Goal: Transaction & Acquisition: Purchase product/service

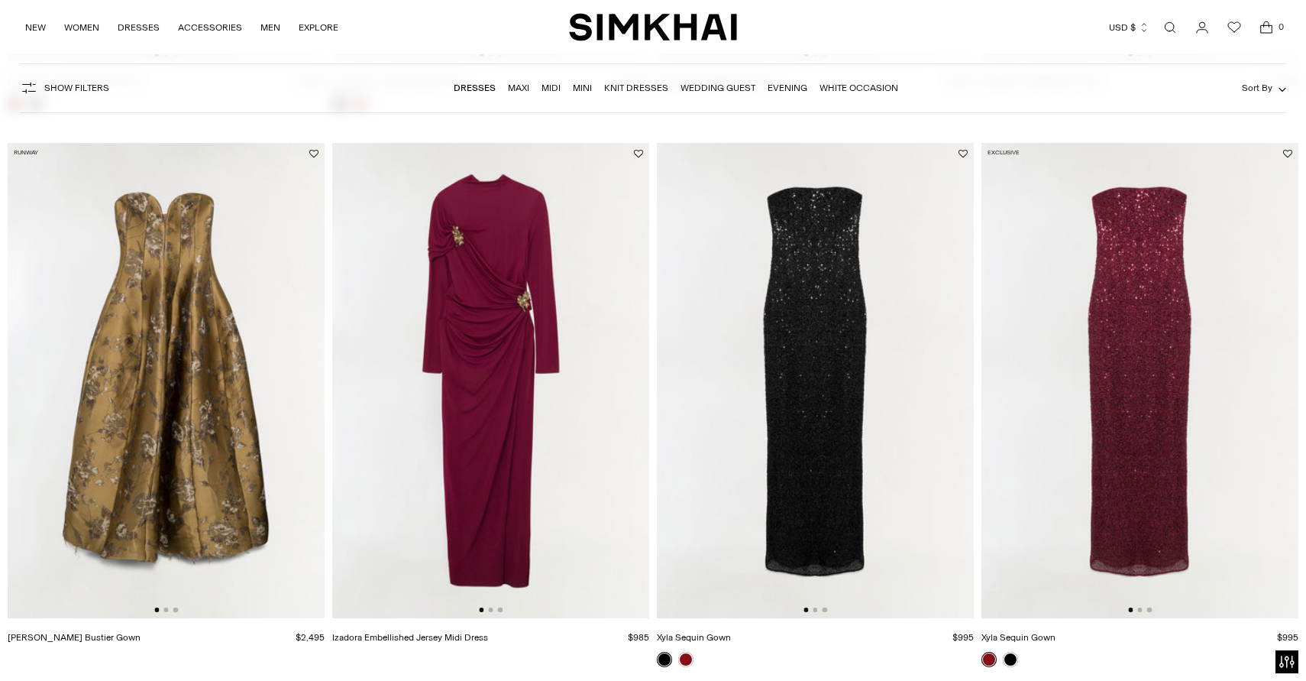
scroll to position [1190, 0]
click at [519, 319] on img at bounding box center [490, 380] width 317 height 476
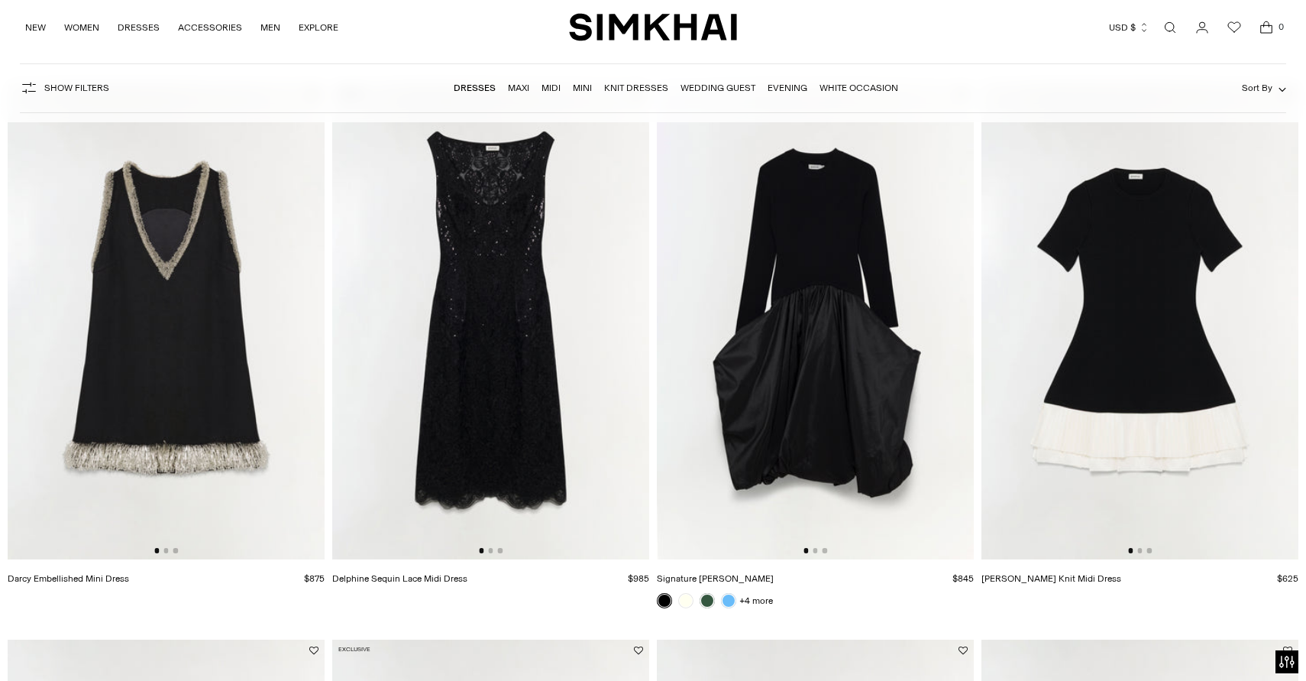
scroll to position [1809, 0]
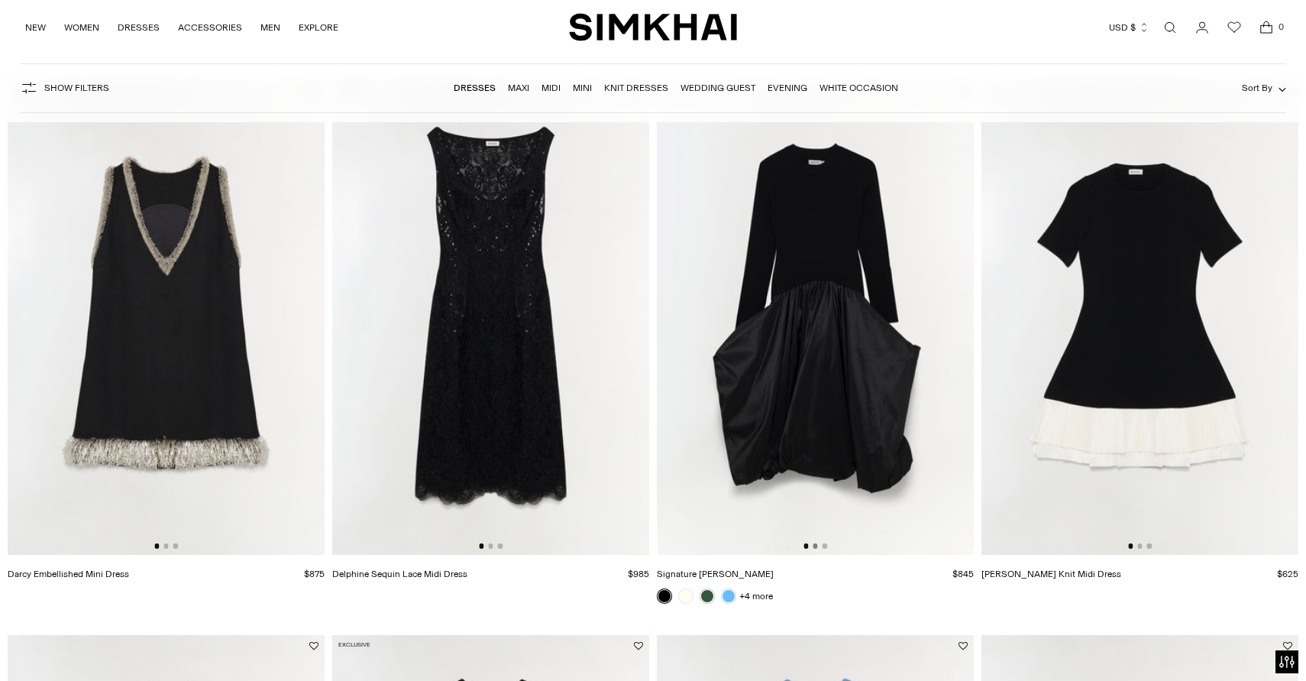
click at [816, 547] on button "Go to slide 2" at bounding box center [815, 545] width 5 height 5
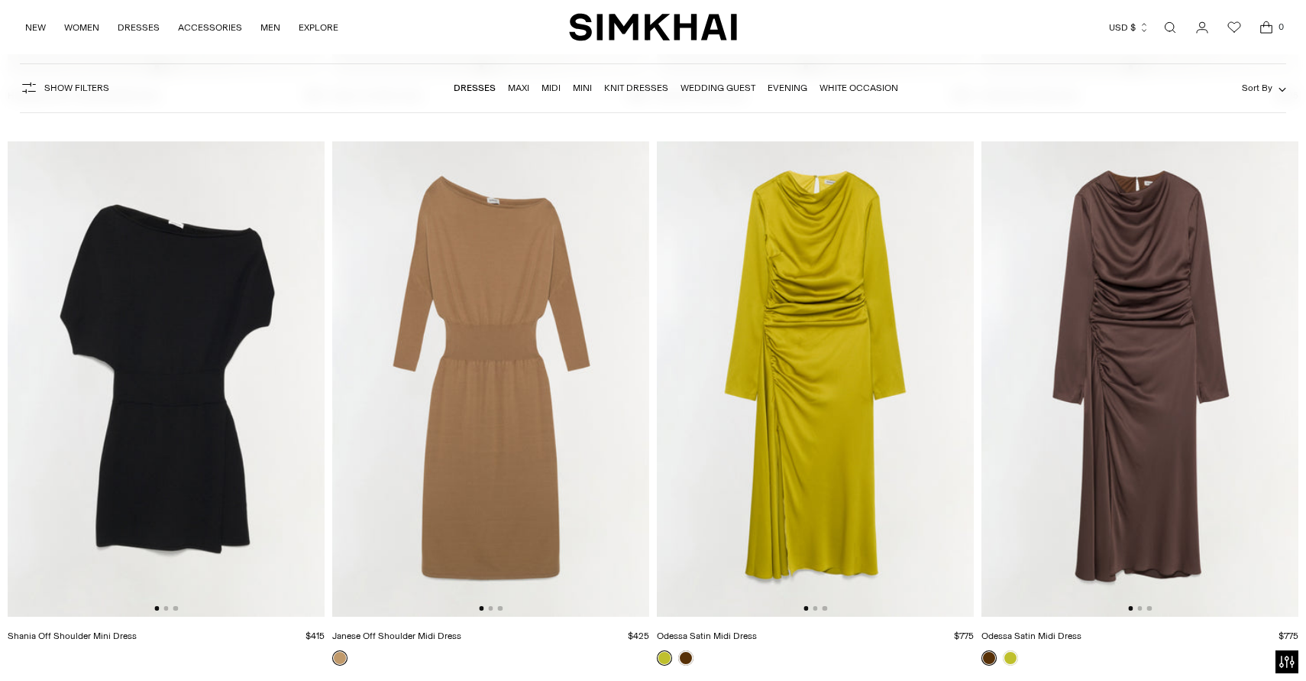
scroll to position [4514, 0]
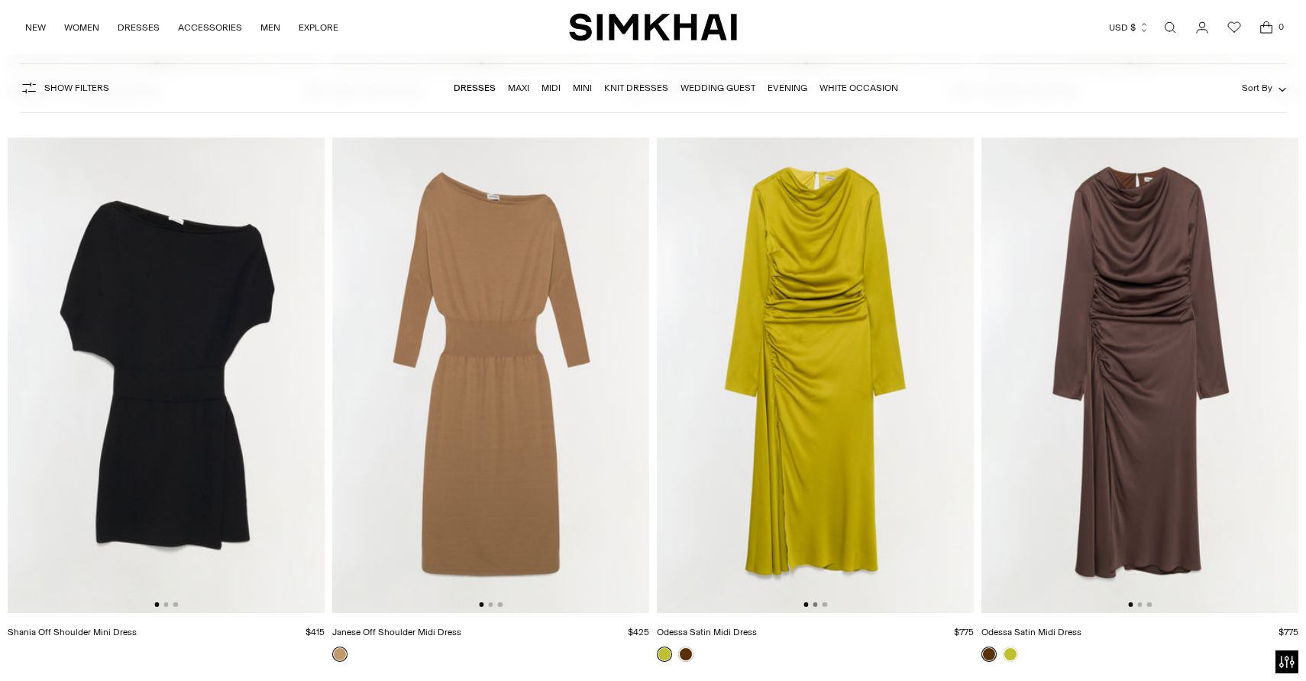
click at [815, 607] on button "Go to slide 2" at bounding box center [815, 604] width 5 height 5
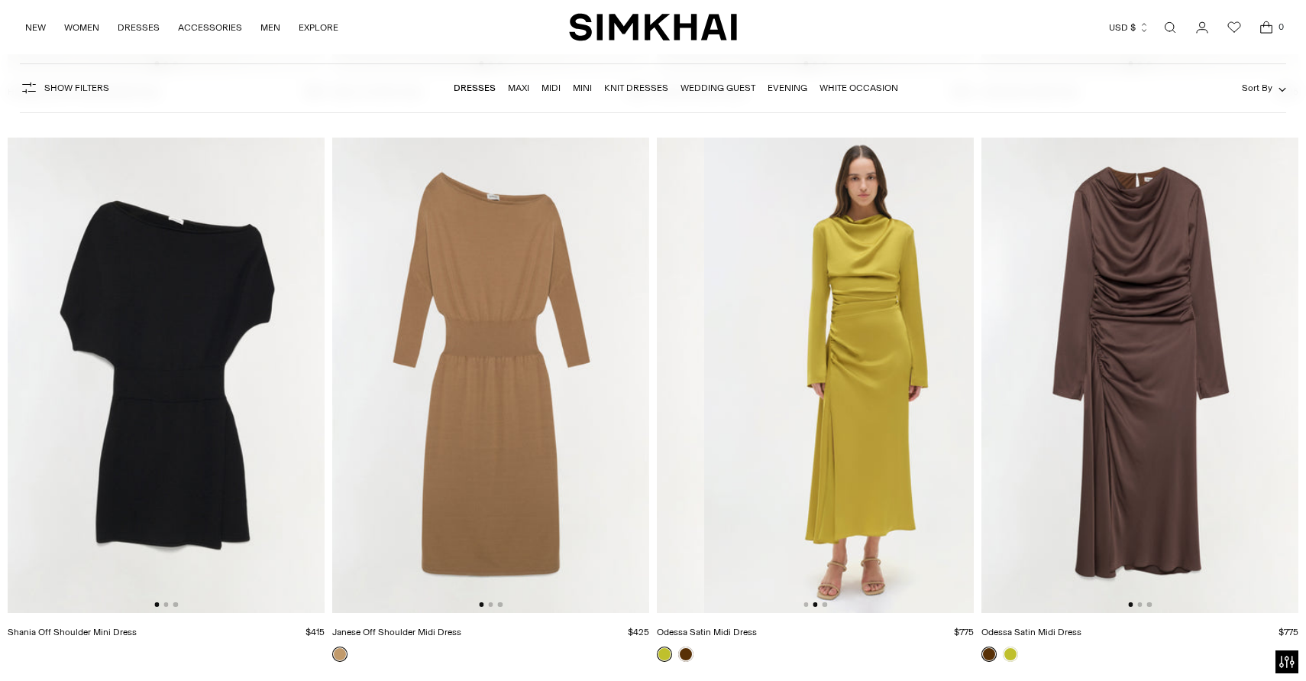
scroll to position [0, 317]
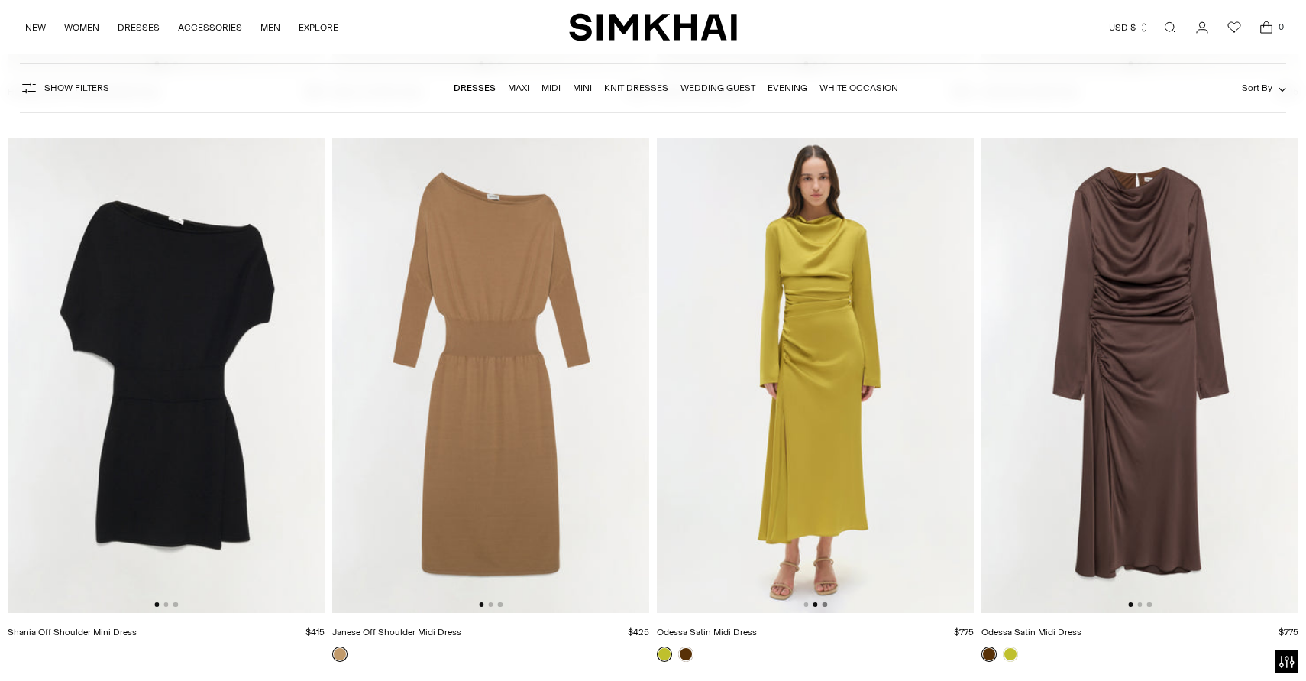
click at [826, 604] on button "Go to slide 3" at bounding box center [825, 604] width 5 height 5
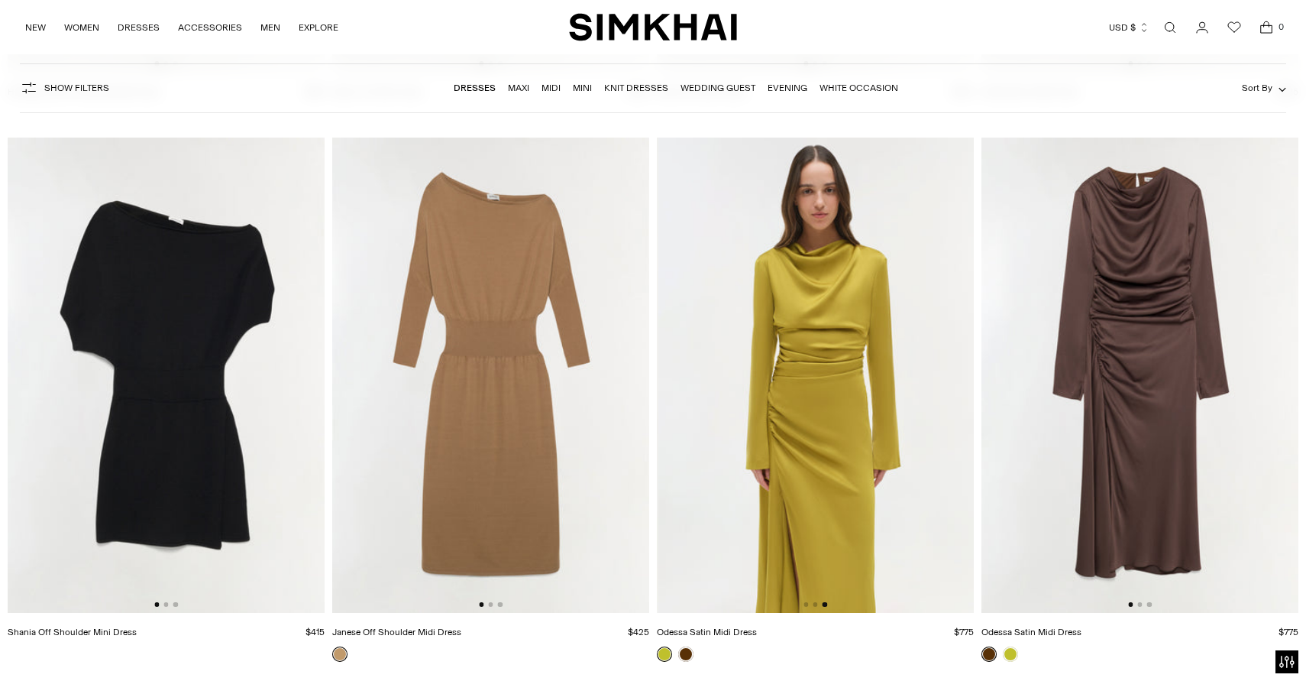
scroll to position [0, 634]
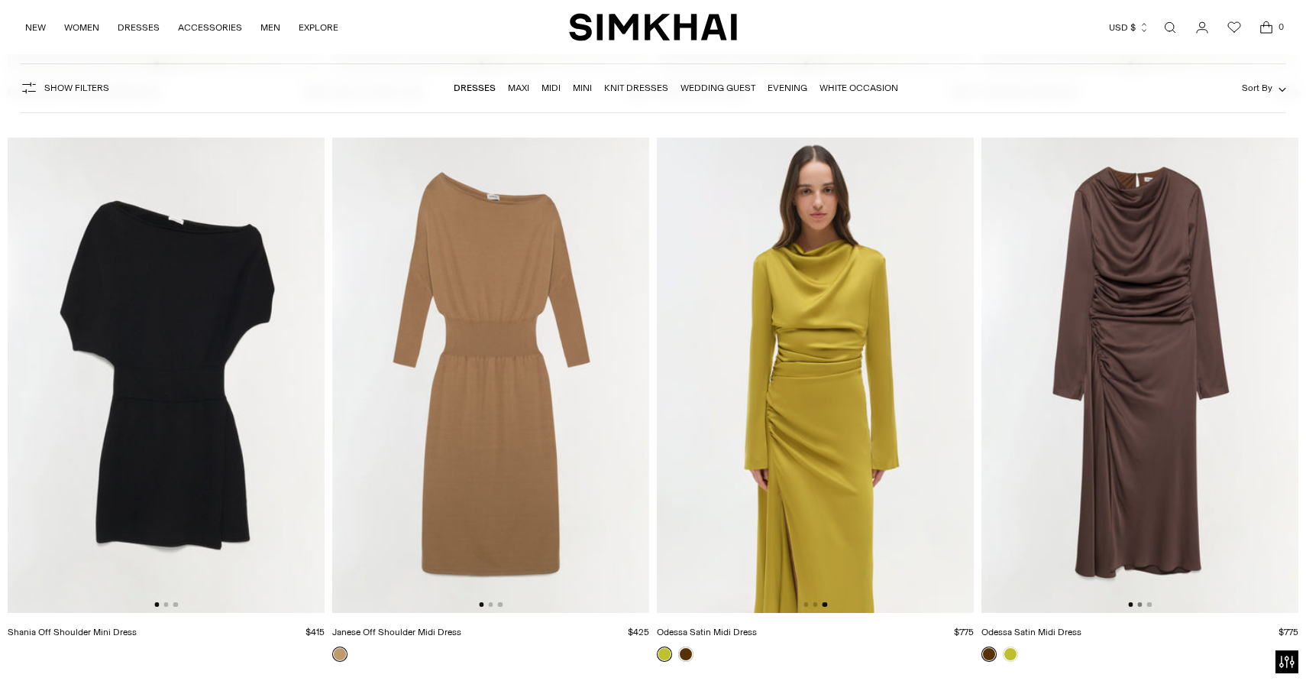
click at [1140, 603] on button "Go to slide 2" at bounding box center [1140, 604] width 5 height 5
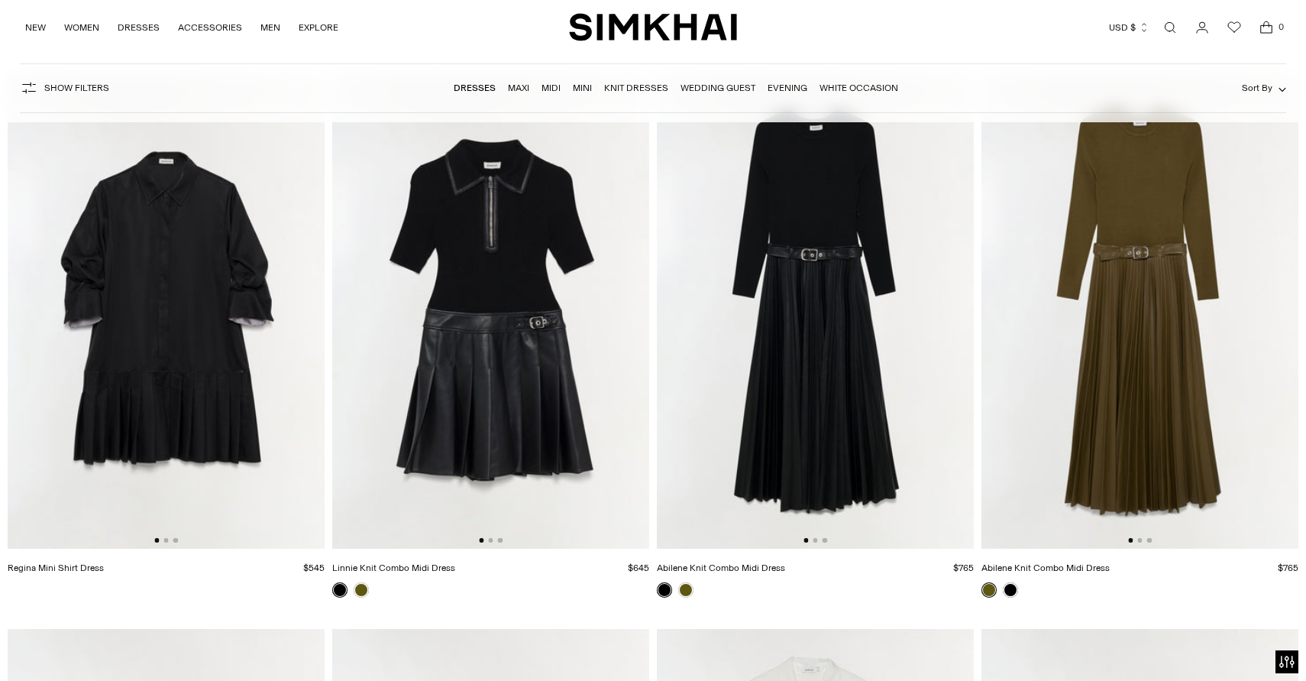
scroll to position [5691, 0]
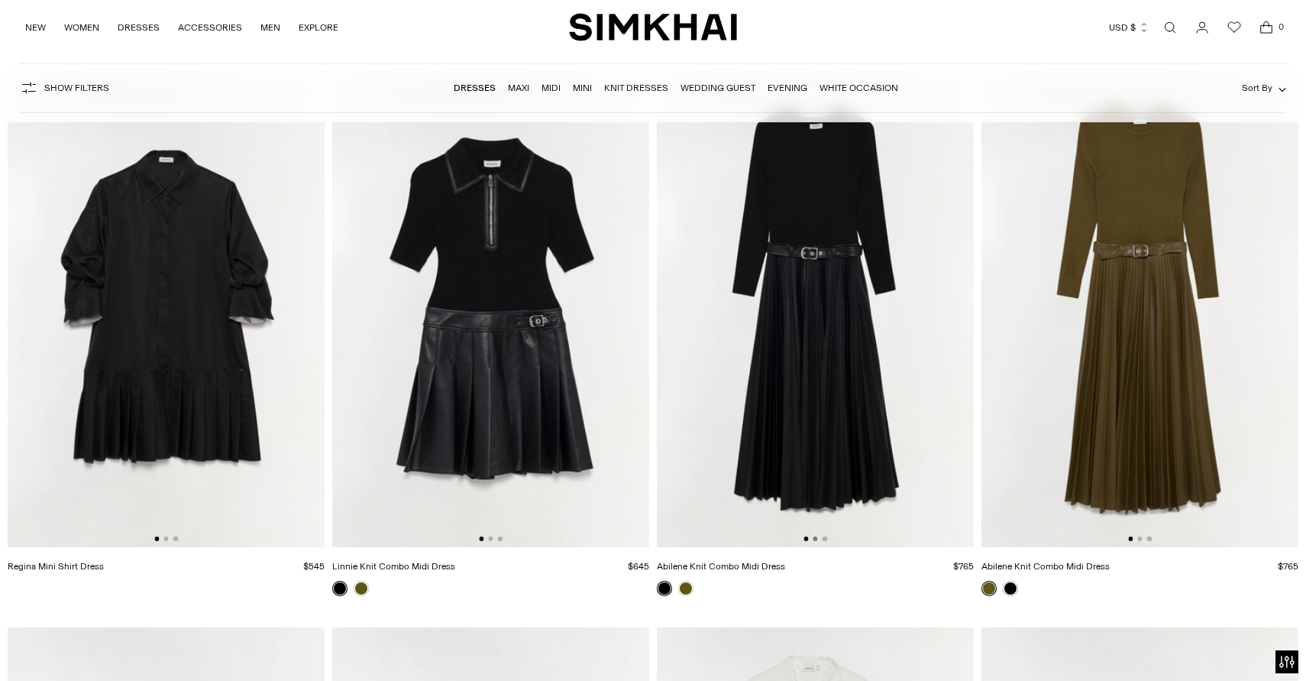
click at [817, 538] on button "Go to slide 2" at bounding box center [815, 538] width 5 height 5
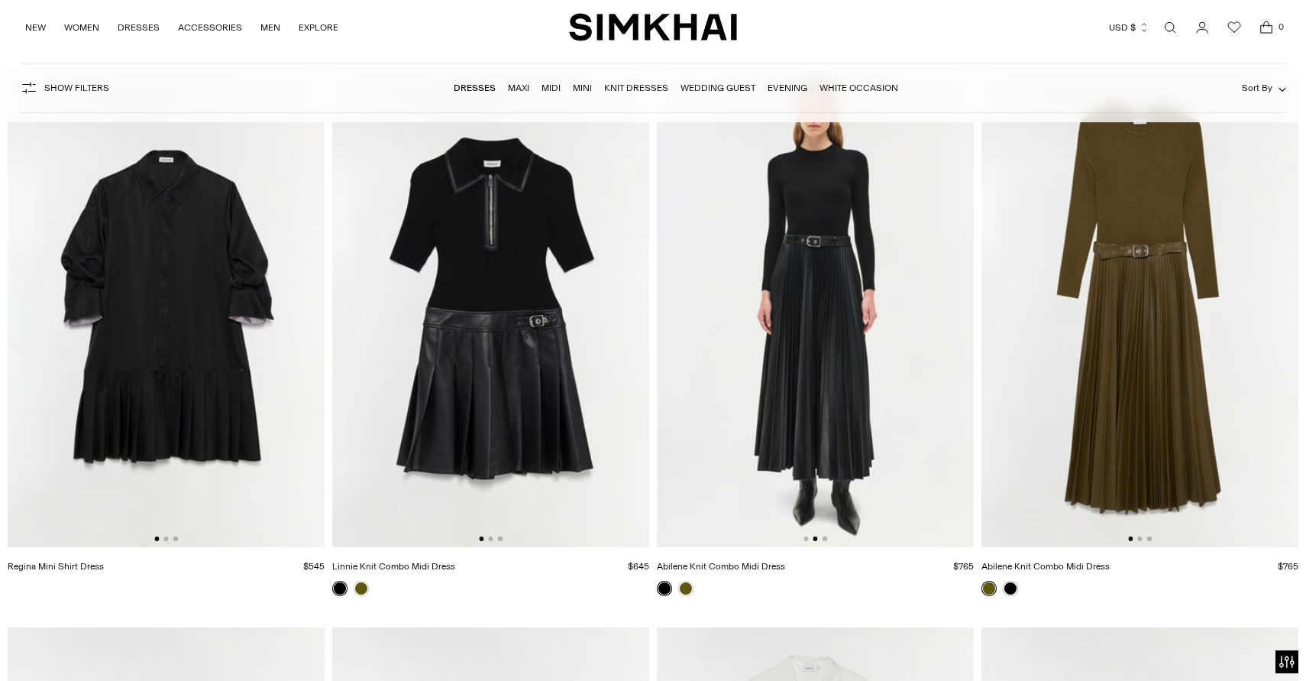
scroll to position [0, 317]
click at [842, 335] on img at bounding box center [815, 310] width 317 height 476
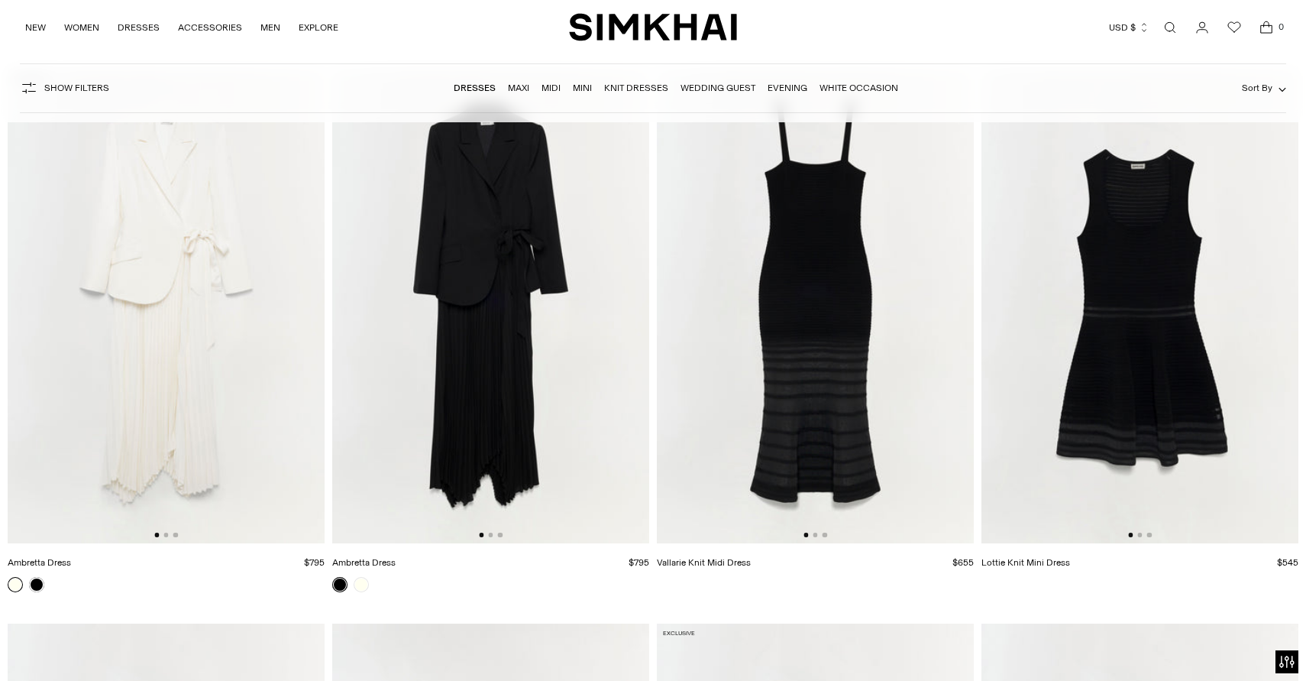
scroll to position [6808, 0]
click at [492, 532] on div at bounding box center [491, 534] width 24 height 5
click at [491, 536] on button "Go to slide 2" at bounding box center [490, 534] width 5 height 5
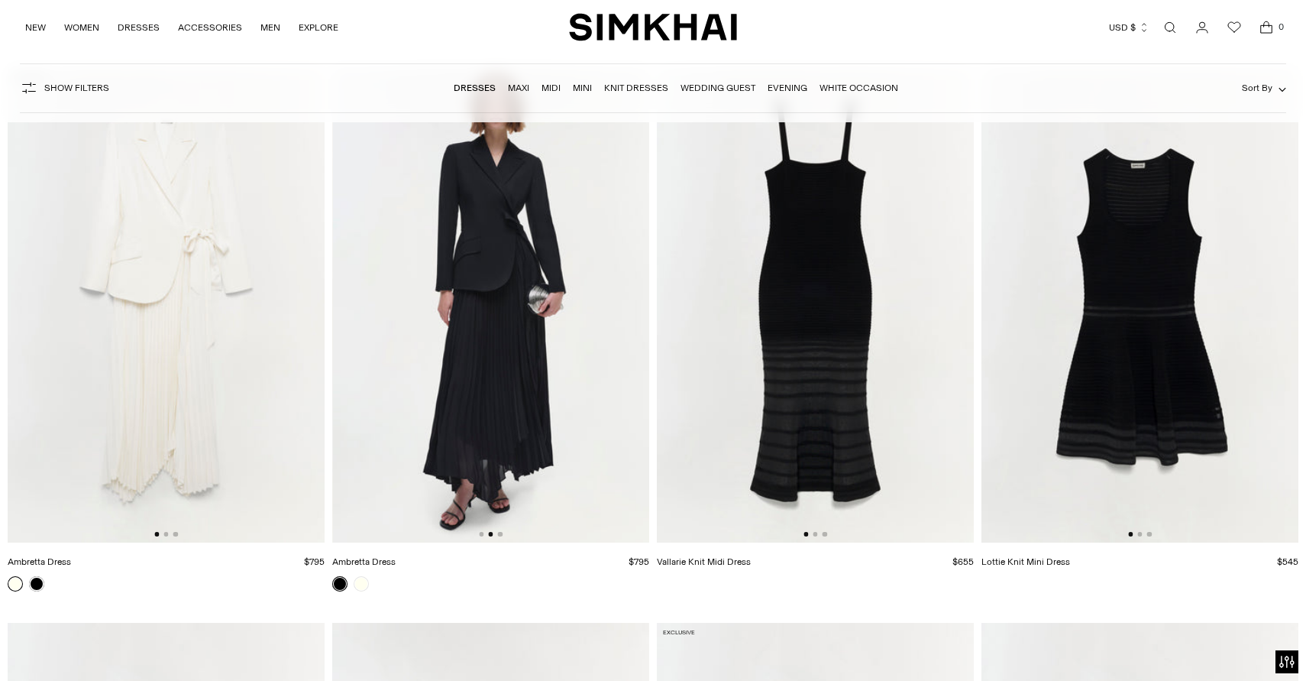
scroll to position [0, 317]
click at [500, 535] on button "Go to slide 3" at bounding box center [500, 534] width 5 height 5
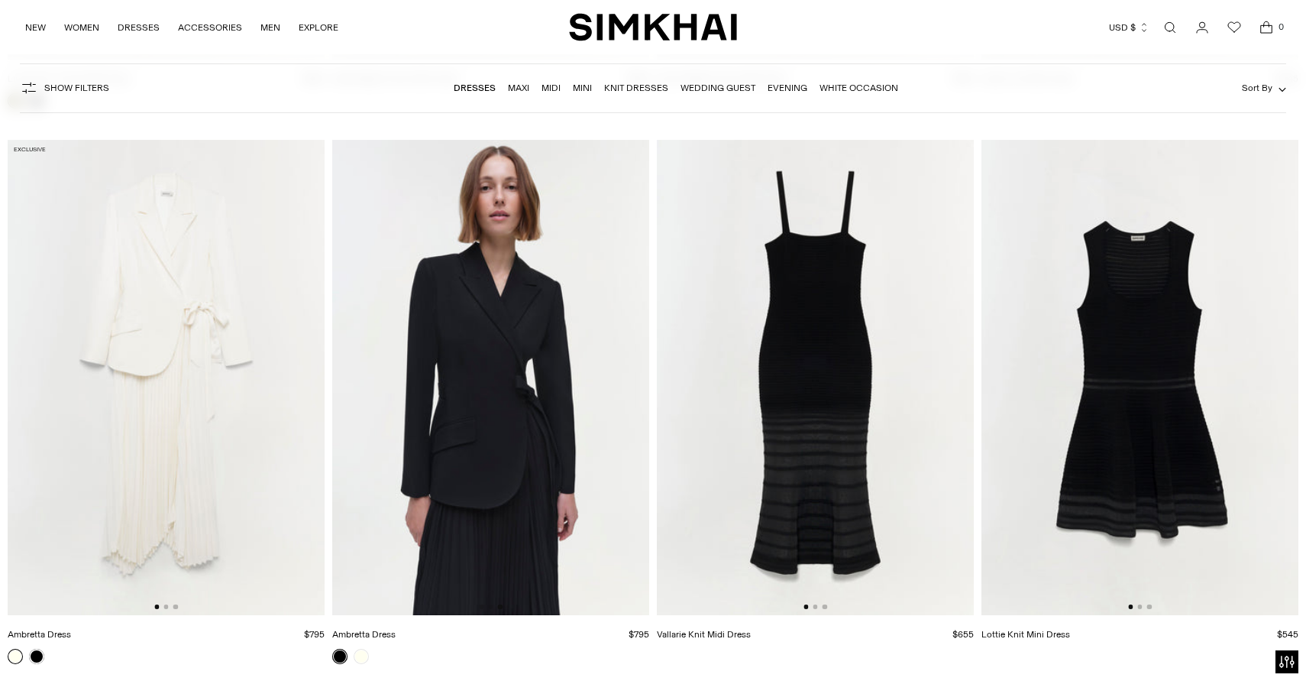
scroll to position [6732, 0]
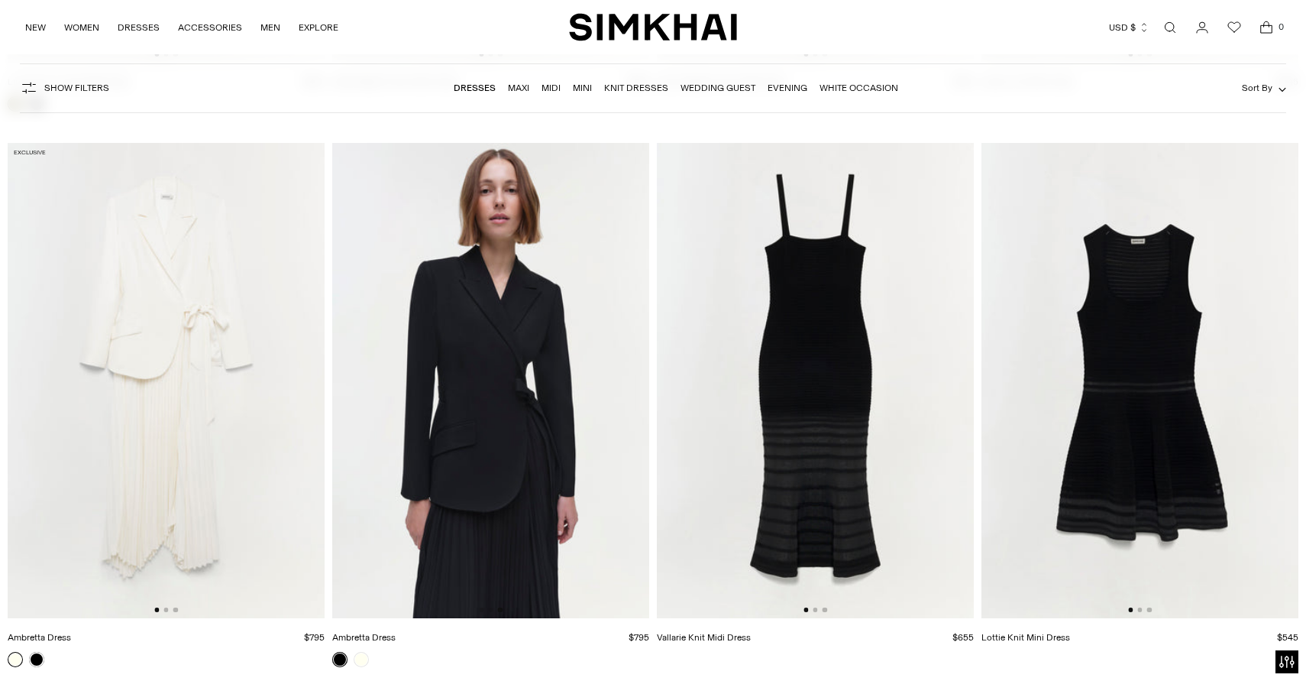
click at [516, 409] on img at bounding box center [490, 381] width 317 height 476
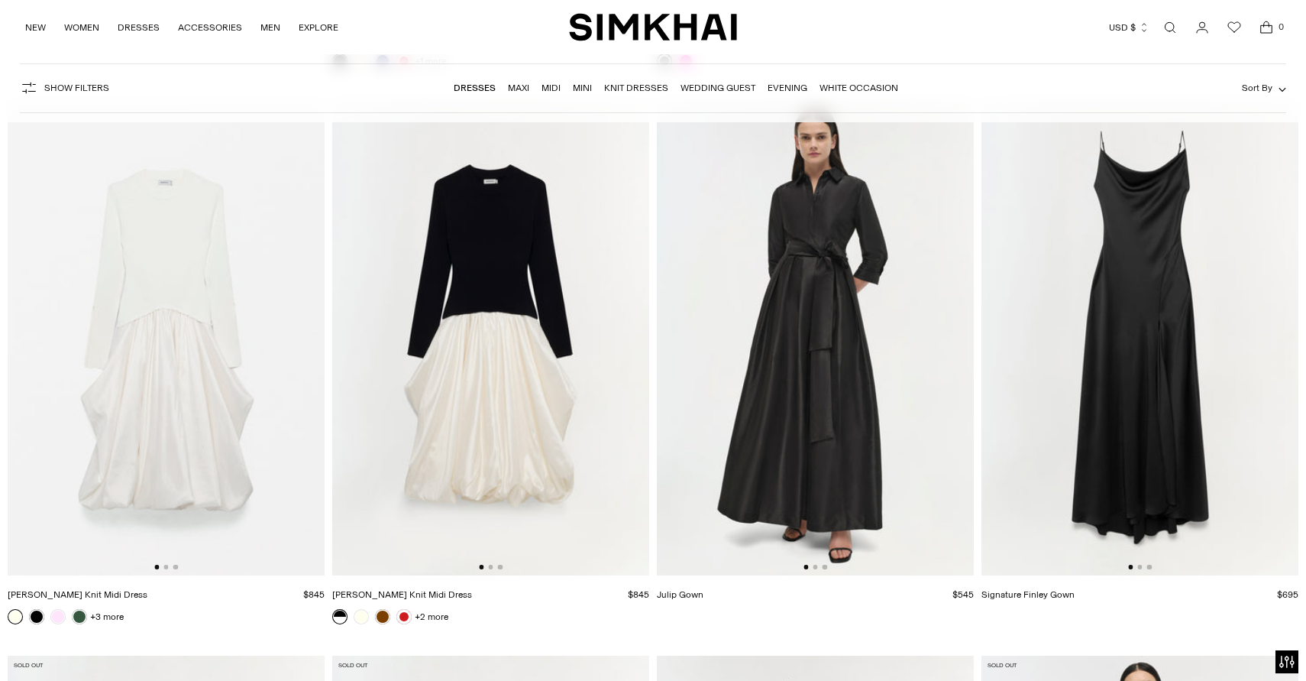
scroll to position [19000, 0]
click at [814, 570] on button "Go to slide 2" at bounding box center [815, 568] width 5 height 5
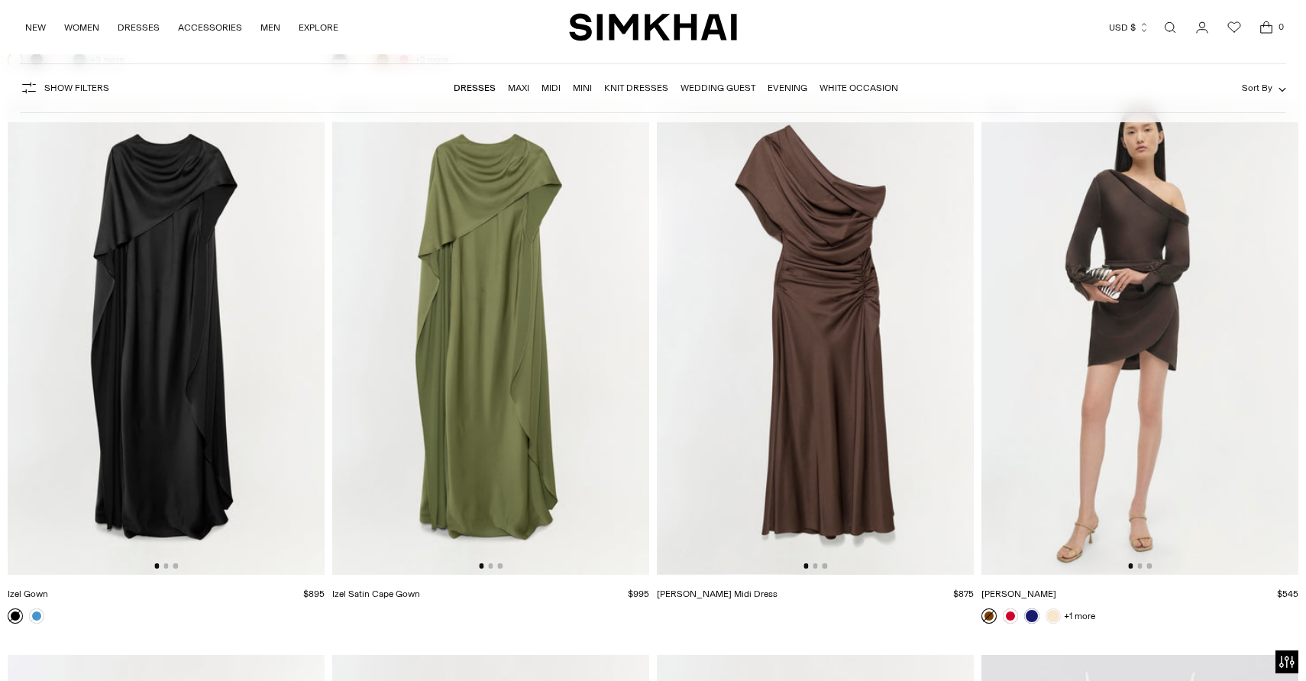
scroll to position [19563, 0]
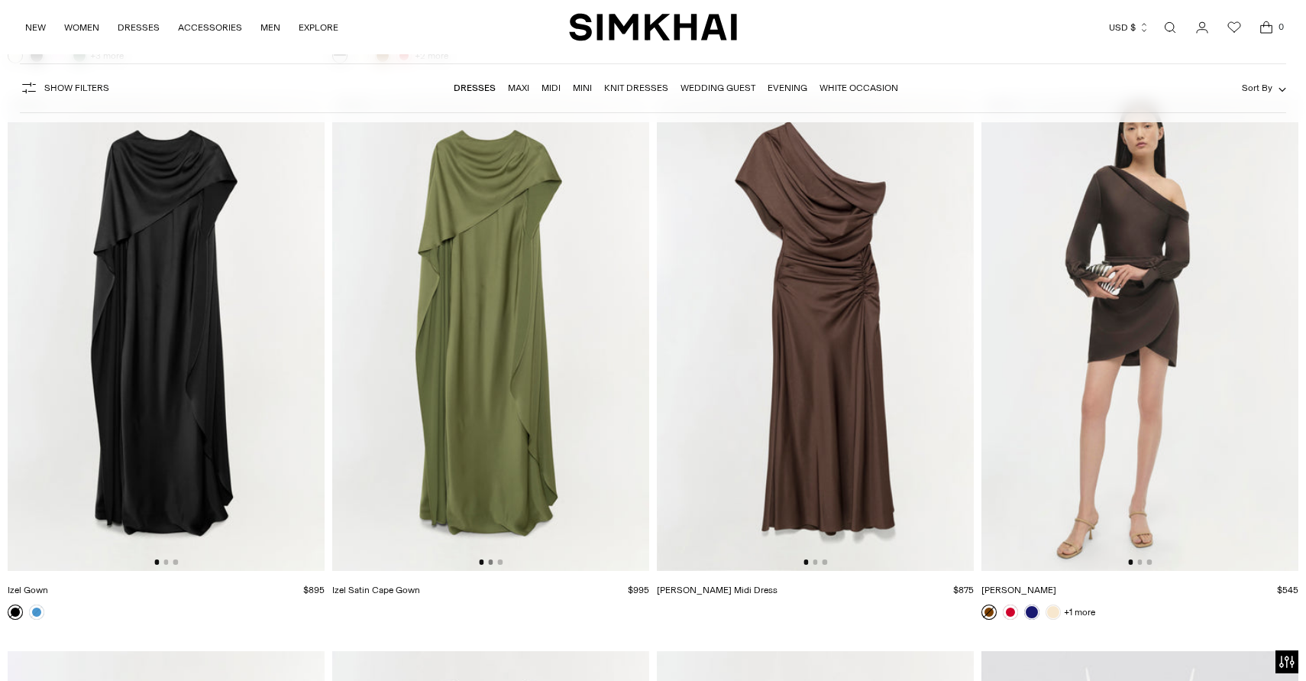
click at [492, 562] on button "Go to slide 2" at bounding box center [490, 561] width 5 height 5
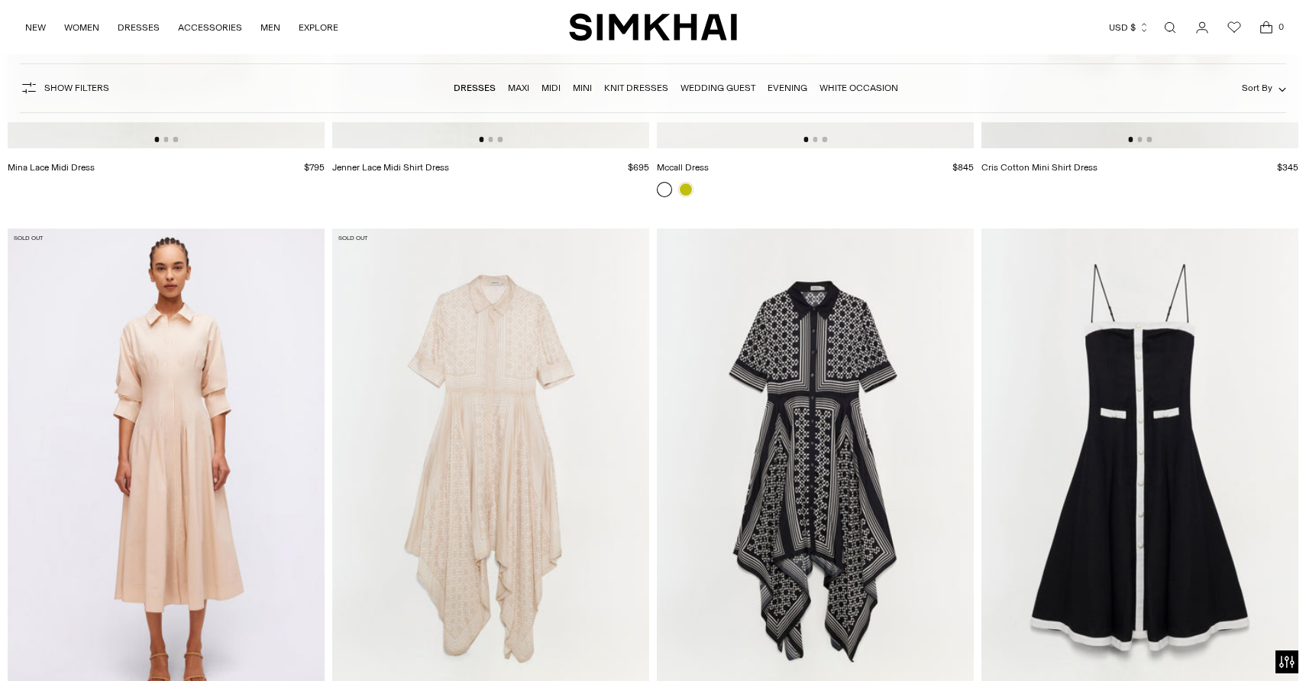
scroll to position [22188, 0]
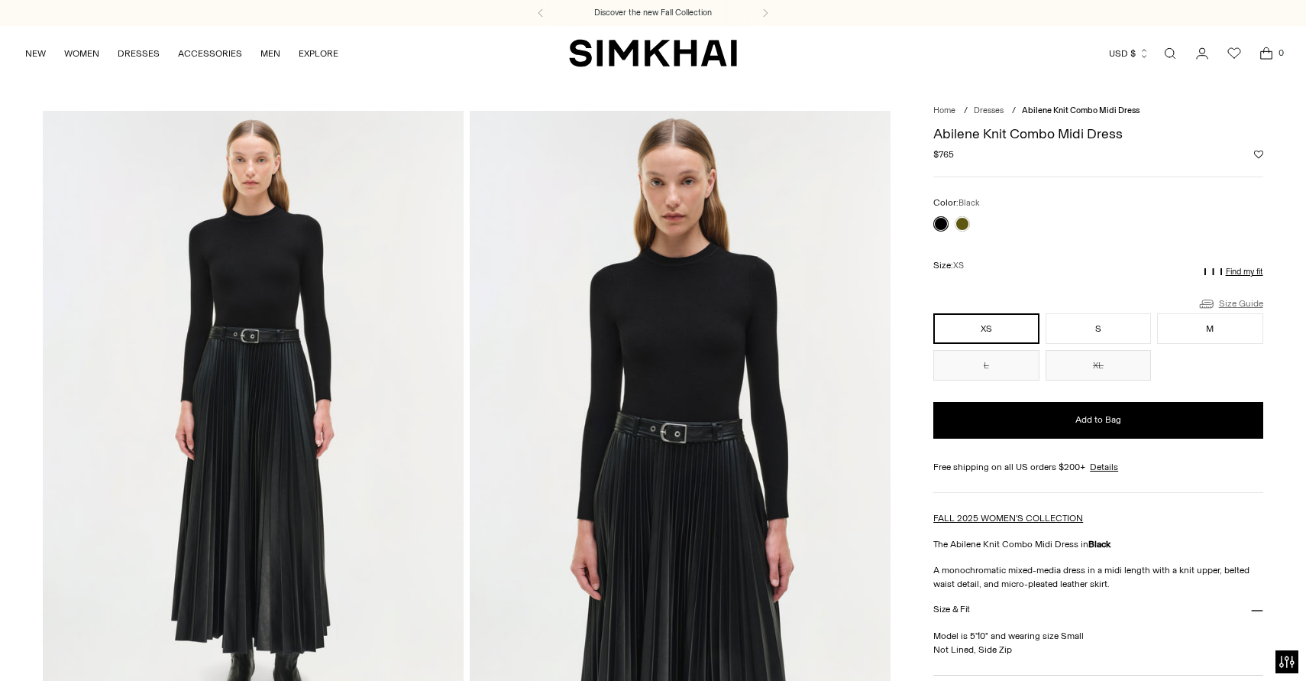
click at [1258, 302] on link "Size Guide" at bounding box center [1231, 303] width 66 height 19
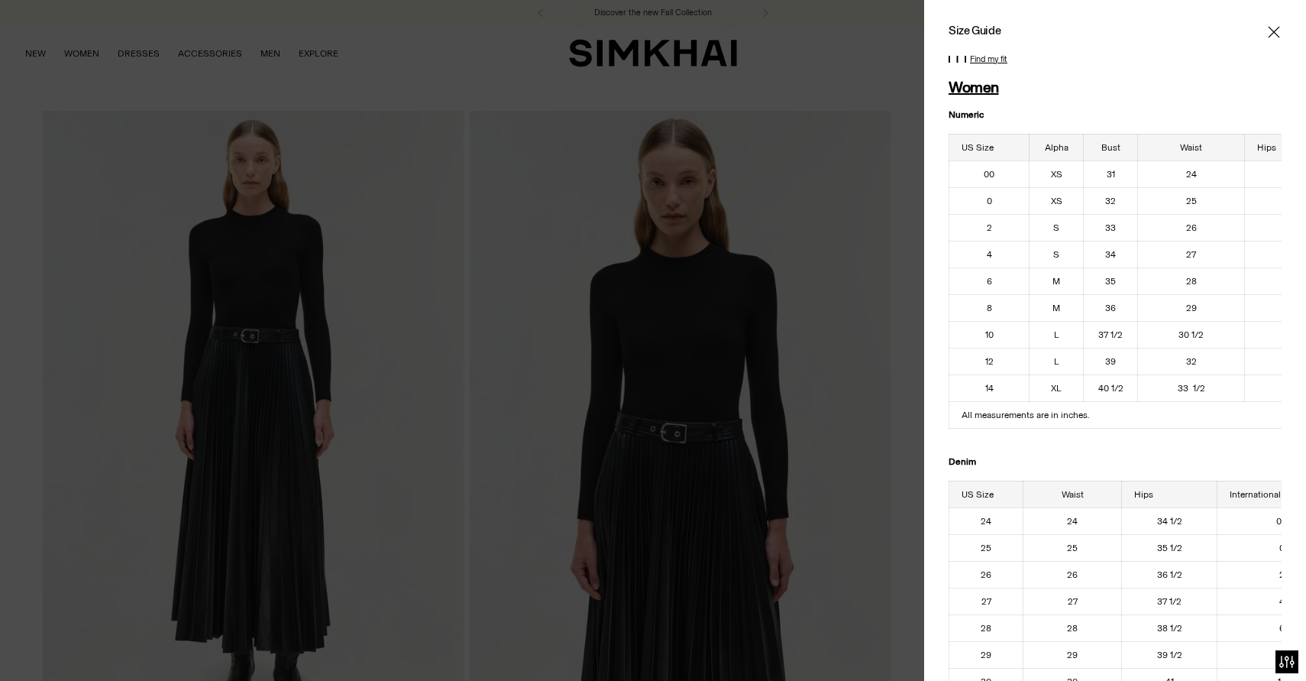
click at [1272, 31] on icon "Close" at bounding box center [1273, 31] width 11 height 11
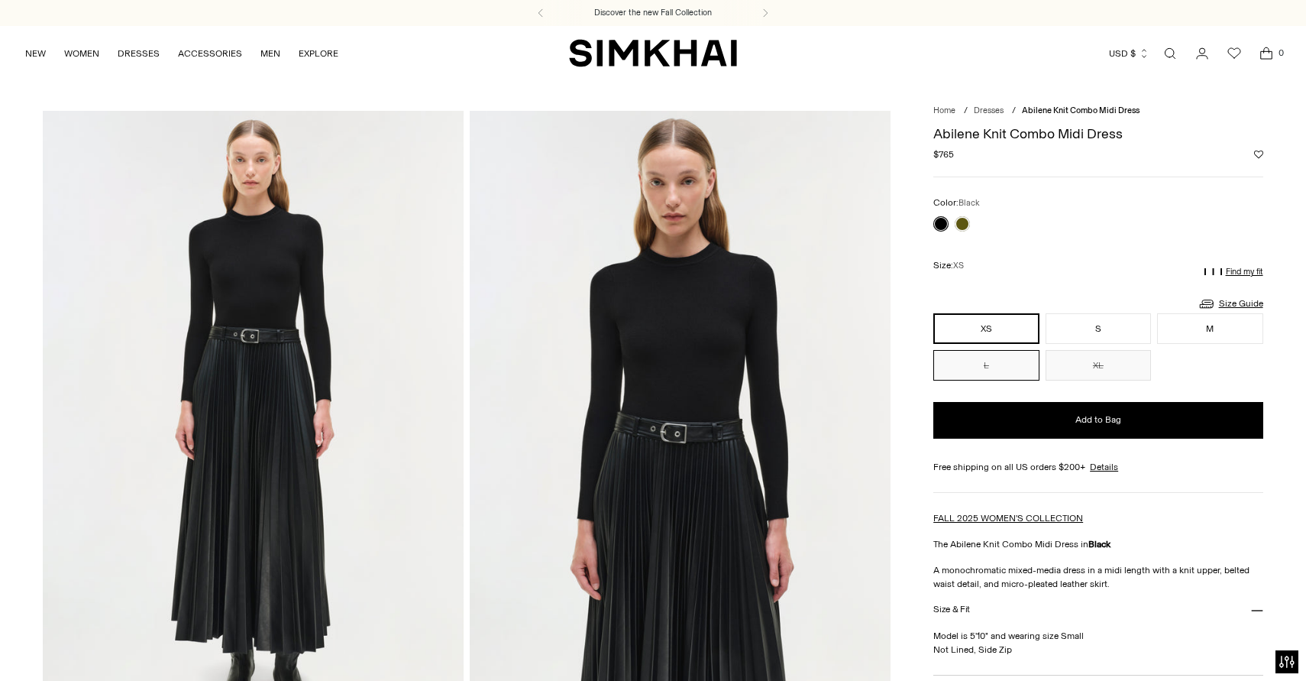
click at [1002, 373] on button "L" at bounding box center [986, 365] width 105 height 31
